Goal: Check status: Check status

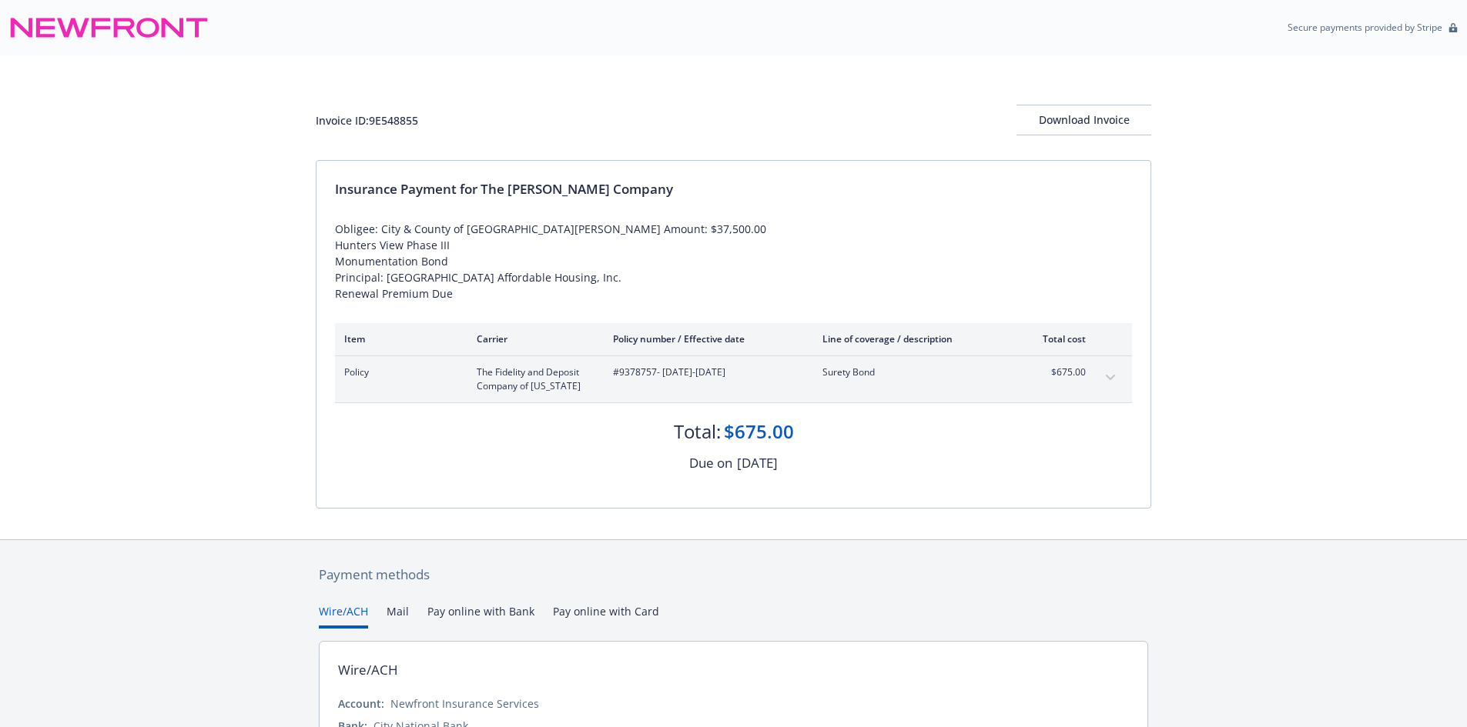
click at [405, 122] on div "Invoice ID: 9E548855" at bounding box center [367, 120] width 102 height 16
copy div "9E548855"
